Goal: Use online tool/utility: Utilize a website feature to perform a specific function

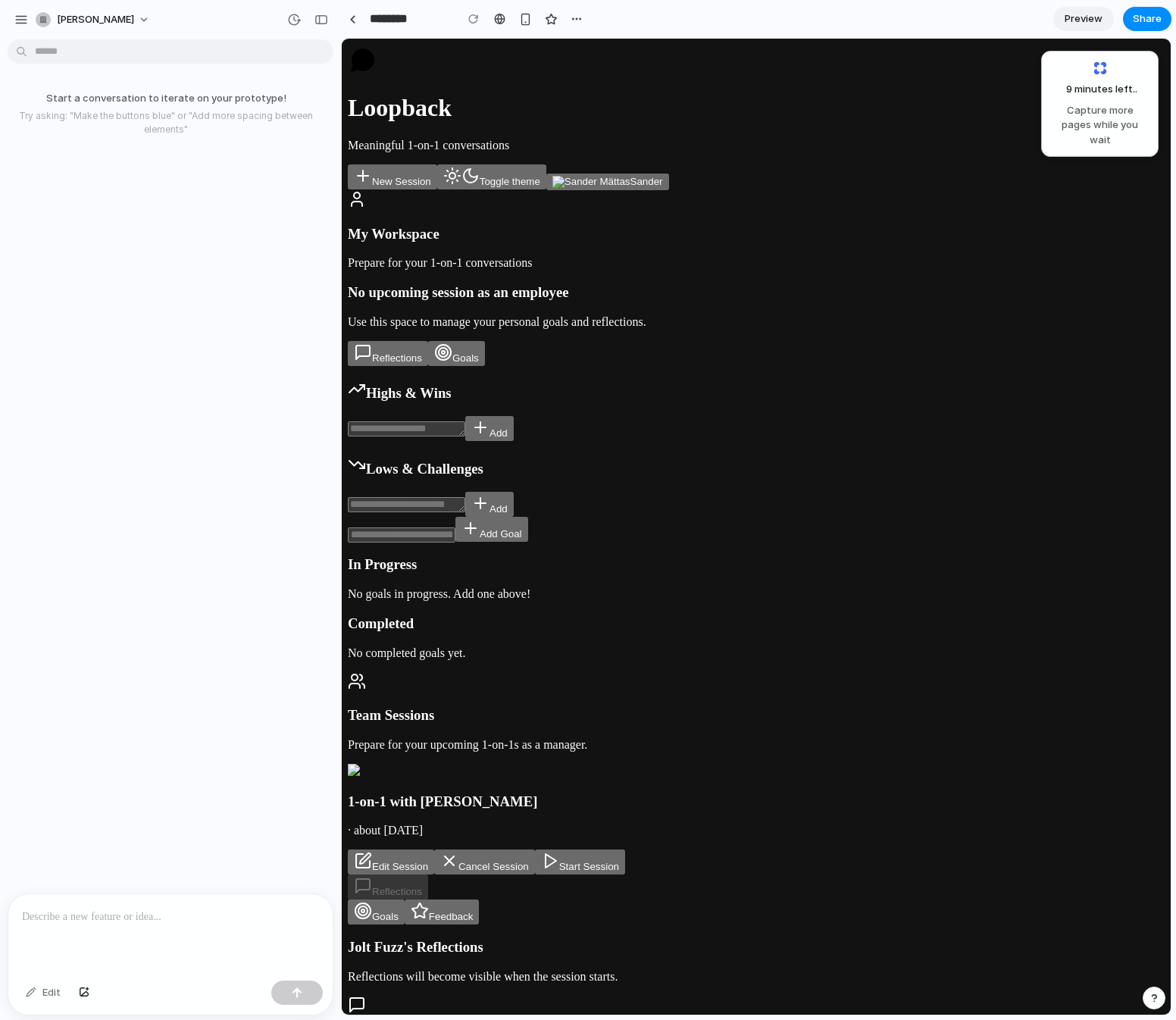
click at [485, 341] on button "Goals" at bounding box center [457, 353] width 57 height 25
click at [428, 341] on button "Reflections" at bounding box center [388, 353] width 80 height 25
click at [625, 850] on button "Start Session" at bounding box center [580, 862] width 90 height 25
click at [655, 772] on main "My Workspace Prepare for your 1-on-1 conversations No upcoming session as an em…" at bounding box center [757, 802] width 817 height 1224
click at [453, 344] on icon "button" at bounding box center [444, 353] width 18 height 18
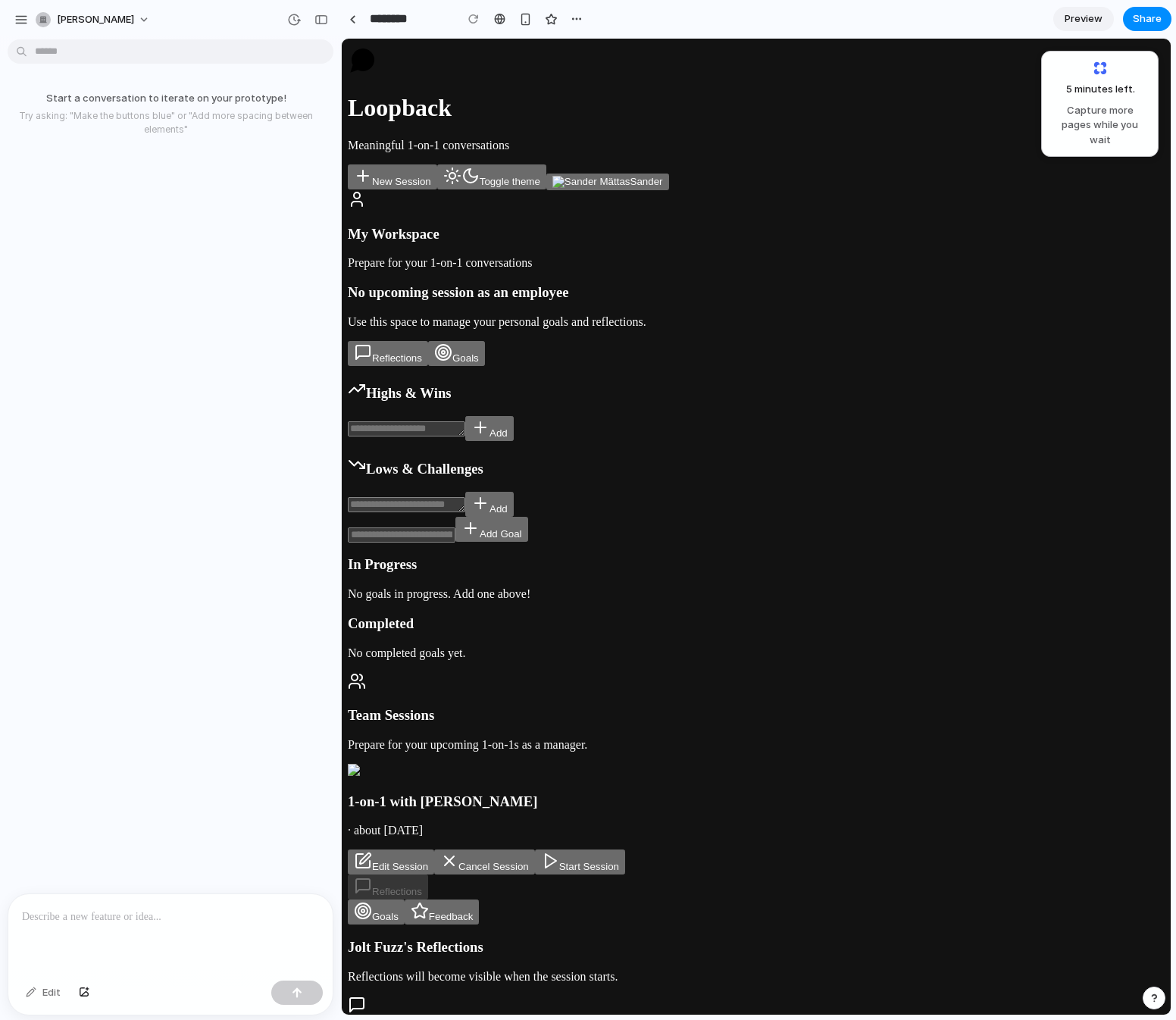
drag, startPoint x: 134, startPoint y: 922, endPoint x: 150, endPoint y: 912, distance: 18.9
click at [134, 923] on p at bounding box center [170, 917] width 297 height 18
drag, startPoint x: 41, startPoint y: 116, endPoint x: 228, endPoint y: 137, distance: 188.2
click at [198, 134] on p "Try asking: "Make the buttons blue" or "Add more spacing between elements"" at bounding box center [166, 123] width 320 height 27
click at [228, 137] on div "Start a conversation to iterate on your prototype! Try asking: "Make the button…" at bounding box center [166, 113] width 332 height 69
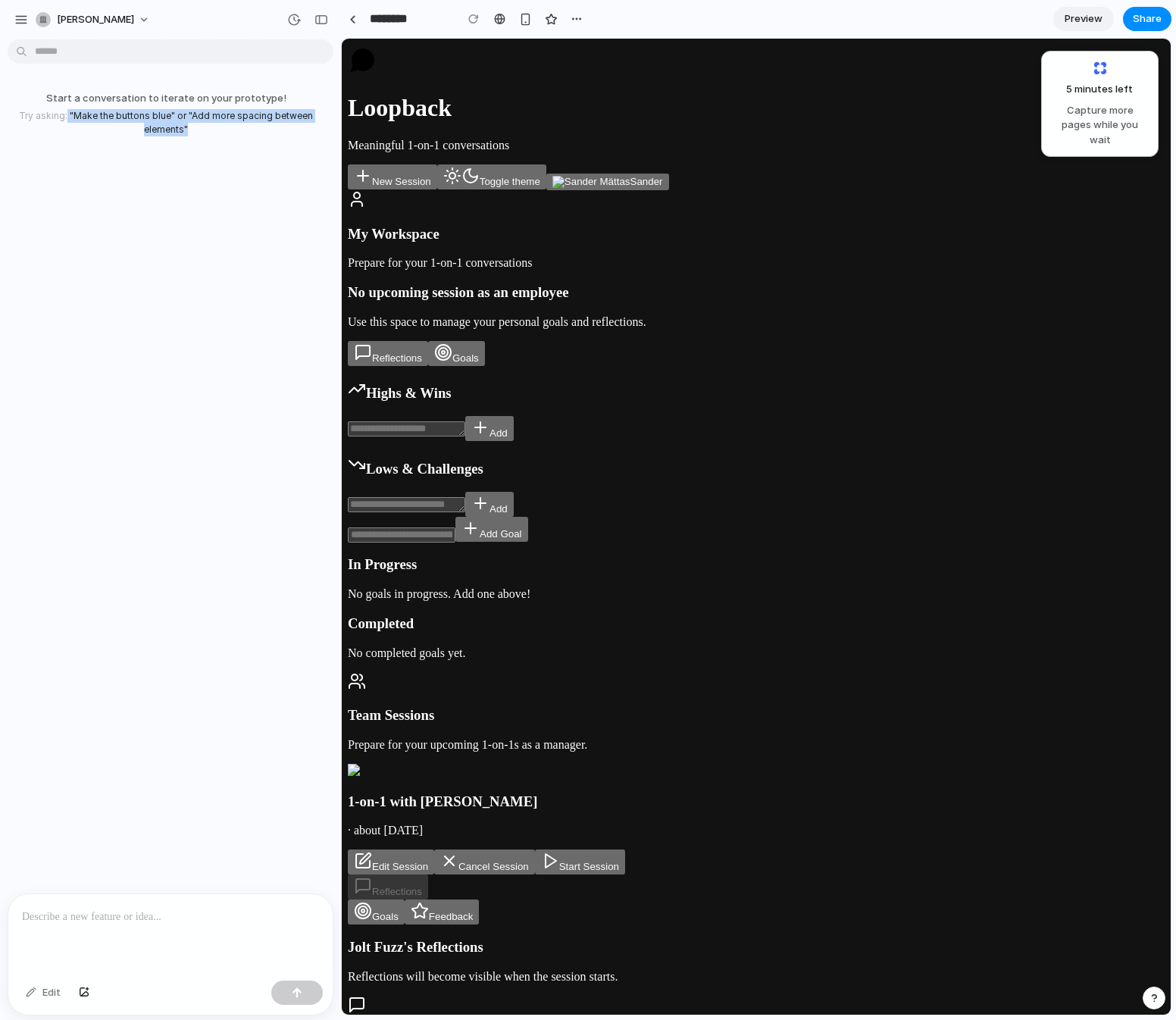
drag, startPoint x: 89, startPoint y: 114, endPoint x: 297, endPoint y: 148, distance: 210.8
click at [283, 146] on div "Start a conversation to iterate on your prototype! Try asking: "Make the button…" at bounding box center [166, 113] width 332 height 69
click at [297, 148] on div "Start a conversation to iterate on your prototype! Try asking: "Make the button…" at bounding box center [166, 470] width 332 height 848
click at [625, 850] on button "Start Session" at bounding box center [580, 862] width 90 height 25
click at [167, 258] on div "Start a conversation to iterate on your prototype! Try asking: "Make the button…" at bounding box center [166, 470] width 332 height 848
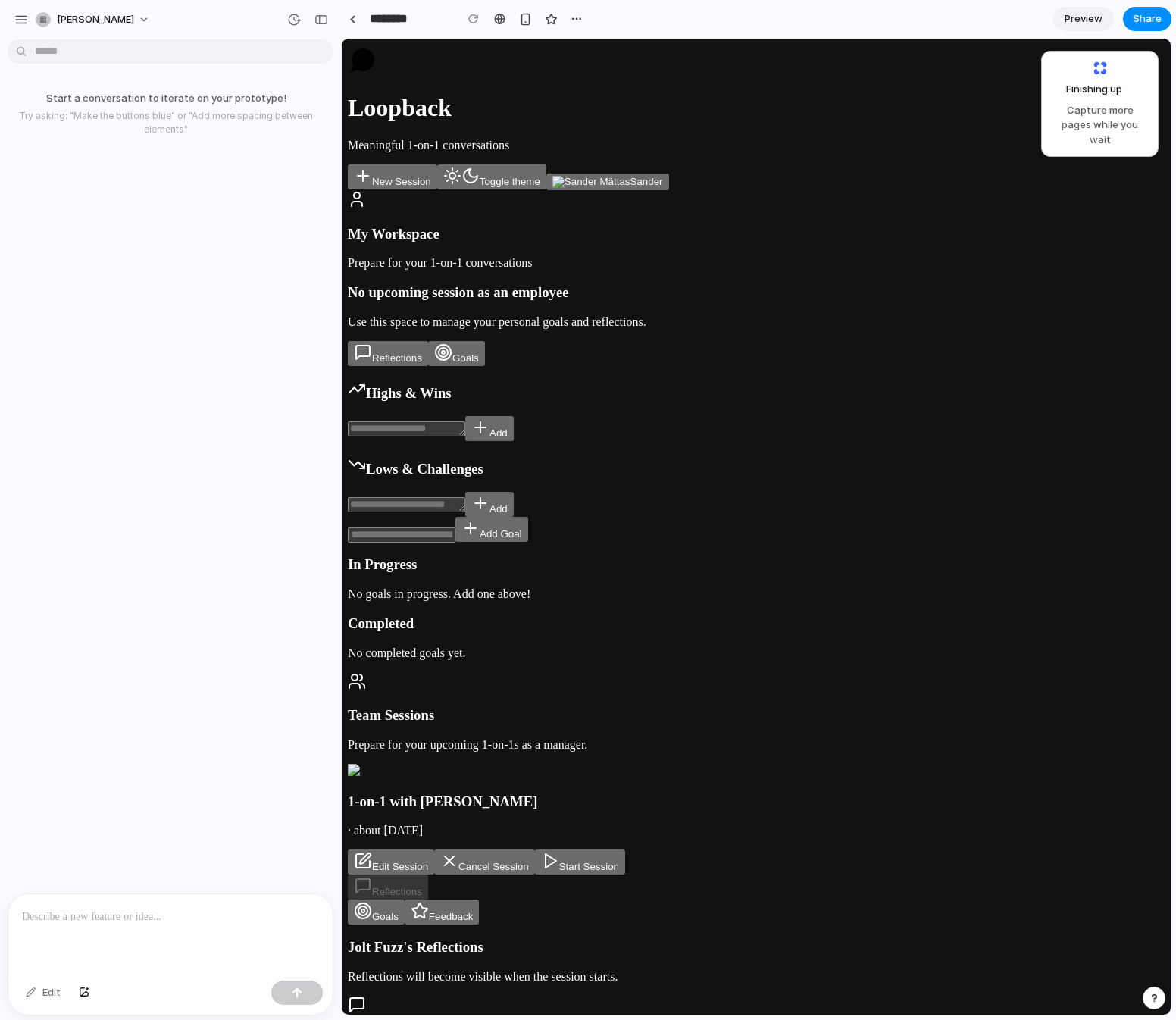
click at [89, 683] on div "Start a conversation to iterate on your prototype! Try asking: "Make the button…" at bounding box center [166, 470] width 332 height 848
